Goal: Navigation & Orientation: Find specific page/section

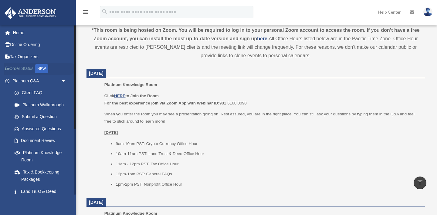
scroll to position [212, 0]
click at [17, 33] on link "Home" at bounding box center [40, 33] width 72 height 12
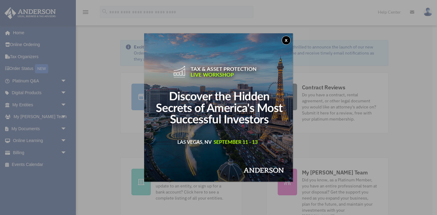
click at [290, 41] on button "x" at bounding box center [286, 40] width 9 height 9
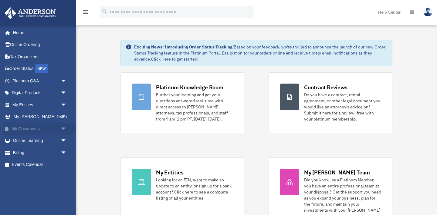
click at [23, 129] on link "My Documents arrow_drop_down" at bounding box center [40, 129] width 72 height 12
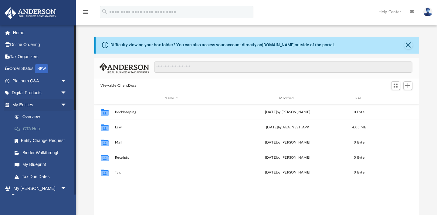
scroll to position [138, 325]
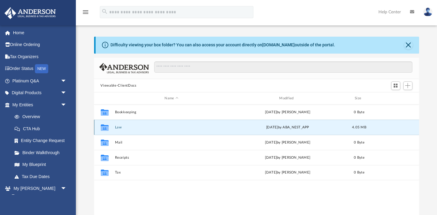
click at [121, 128] on button "Law" at bounding box center [172, 128] width 114 height 4
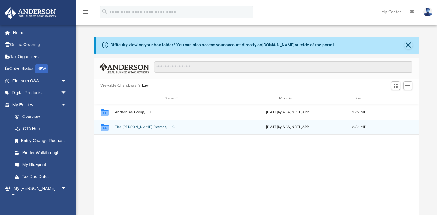
click at [136, 129] on div "Collaborated Folder The [PERSON_NAME] Retreat, LLC [DATE] by ABA_NEST_APP 2.36 …" at bounding box center [256, 127] width 325 height 15
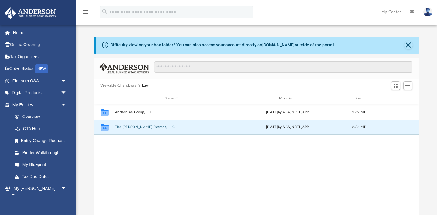
click at [129, 128] on button "The [PERSON_NAME] Retreat, LLC" at bounding box center [172, 128] width 114 height 4
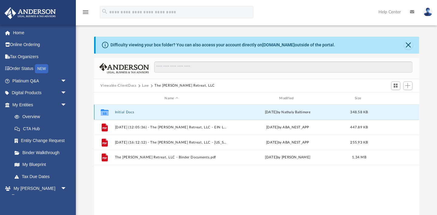
click at [122, 112] on button "Initial Docs" at bounding box center [172, 112] width 114 height 4
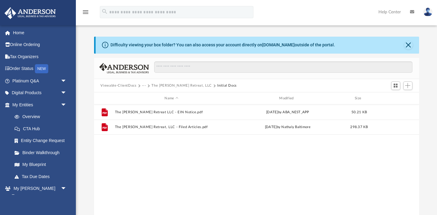
click at [161, 86] on button "The [PERSON_NAME] Retreat, LLC" at bounding box center [181, 85] width 60 height 5
